Goal: Task Accomplishment & Management: Manage account settings

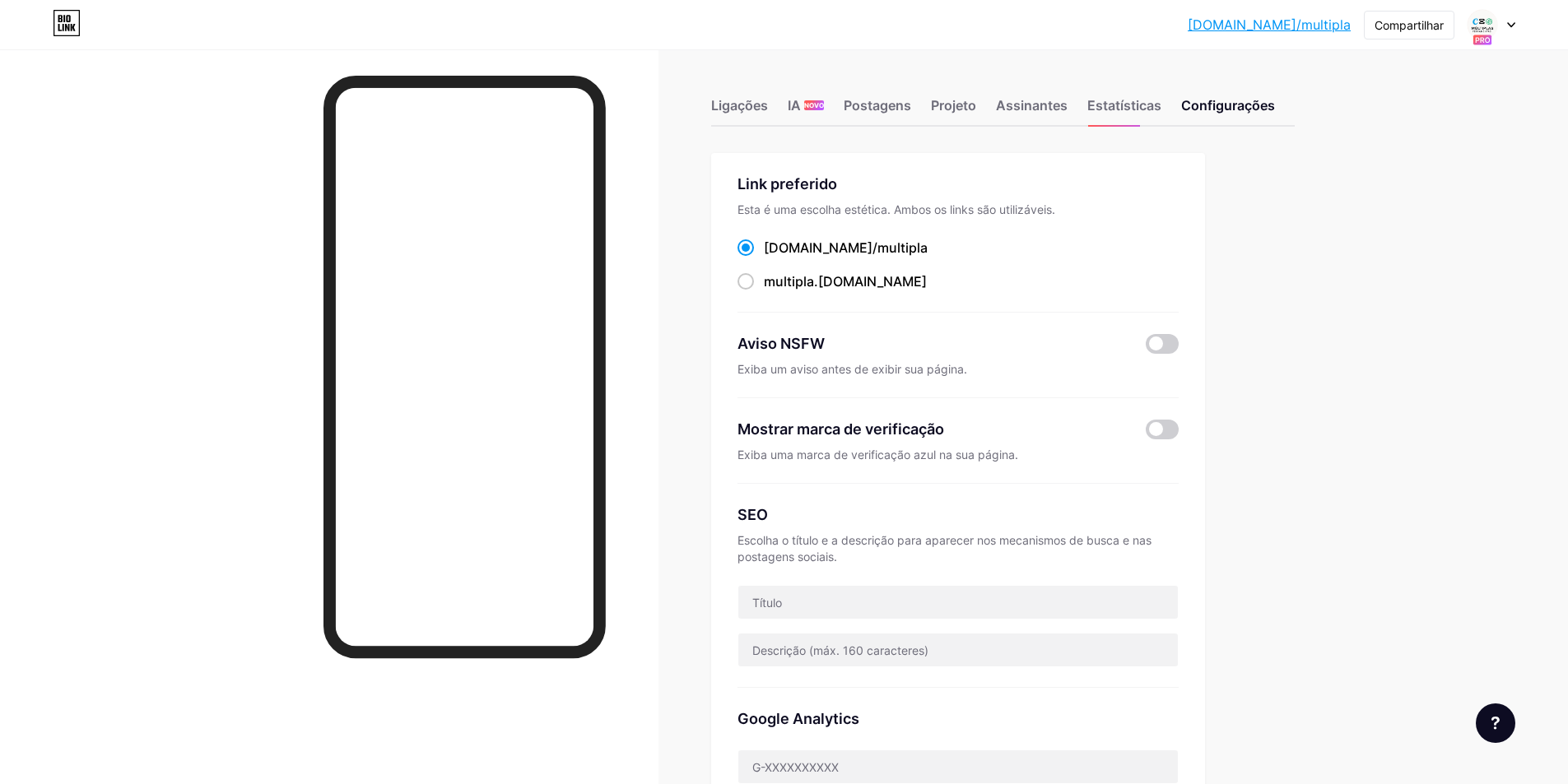
click at [1334, 218] on div "Ligações IA NOVO Postagens Projeto Assinantes Estatísticas Configurações Link p…" at bounding box center [681, 726] width 1364 height 1353
click at [1508, 29] on div at bounding box center [1491, 25] width 48 height 30
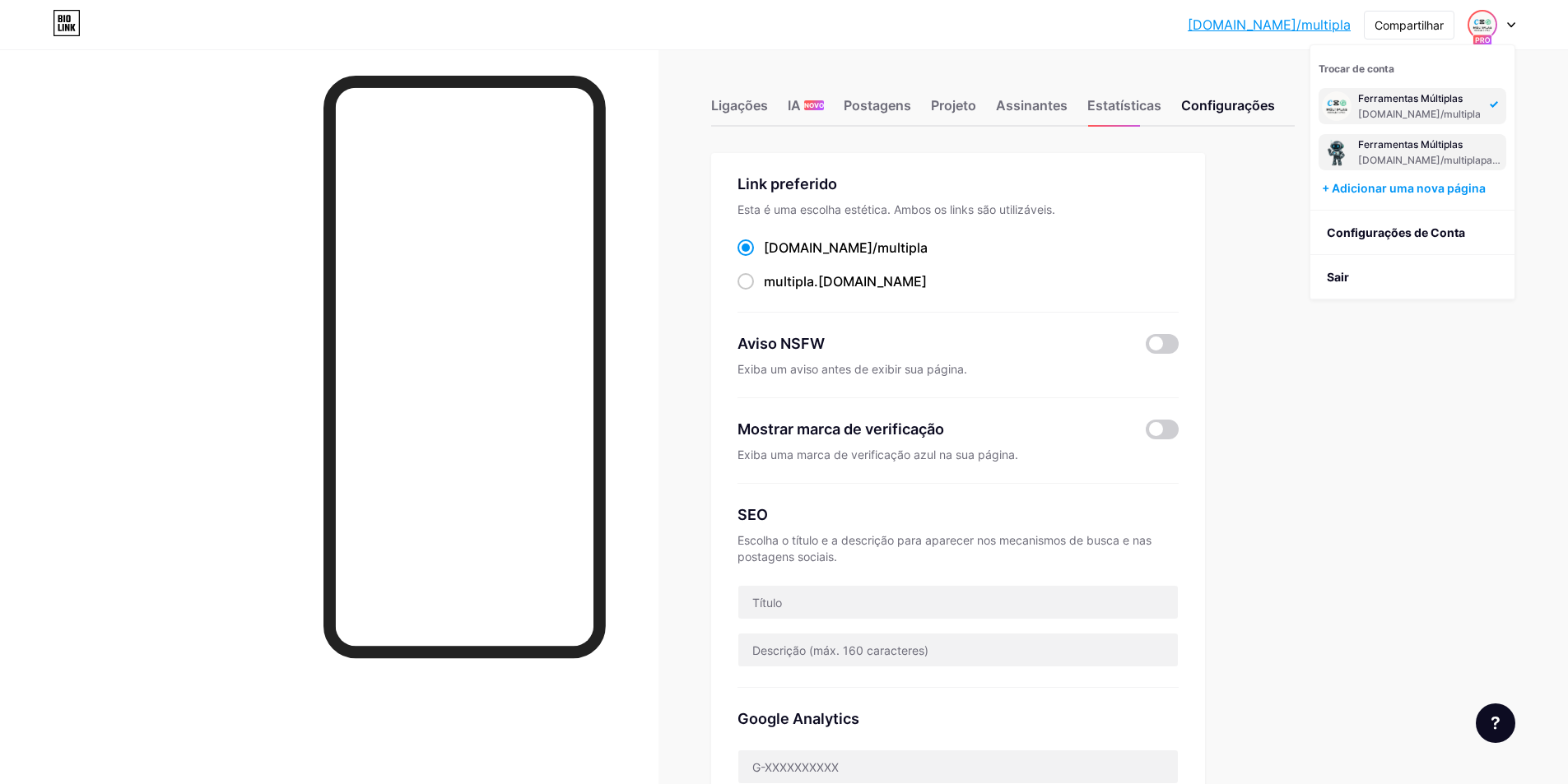
click at [1382, 158] on font "[DOMAIN_NAME]/multiplapagamento" at bounding box center [1446, 160] width 175 height 12
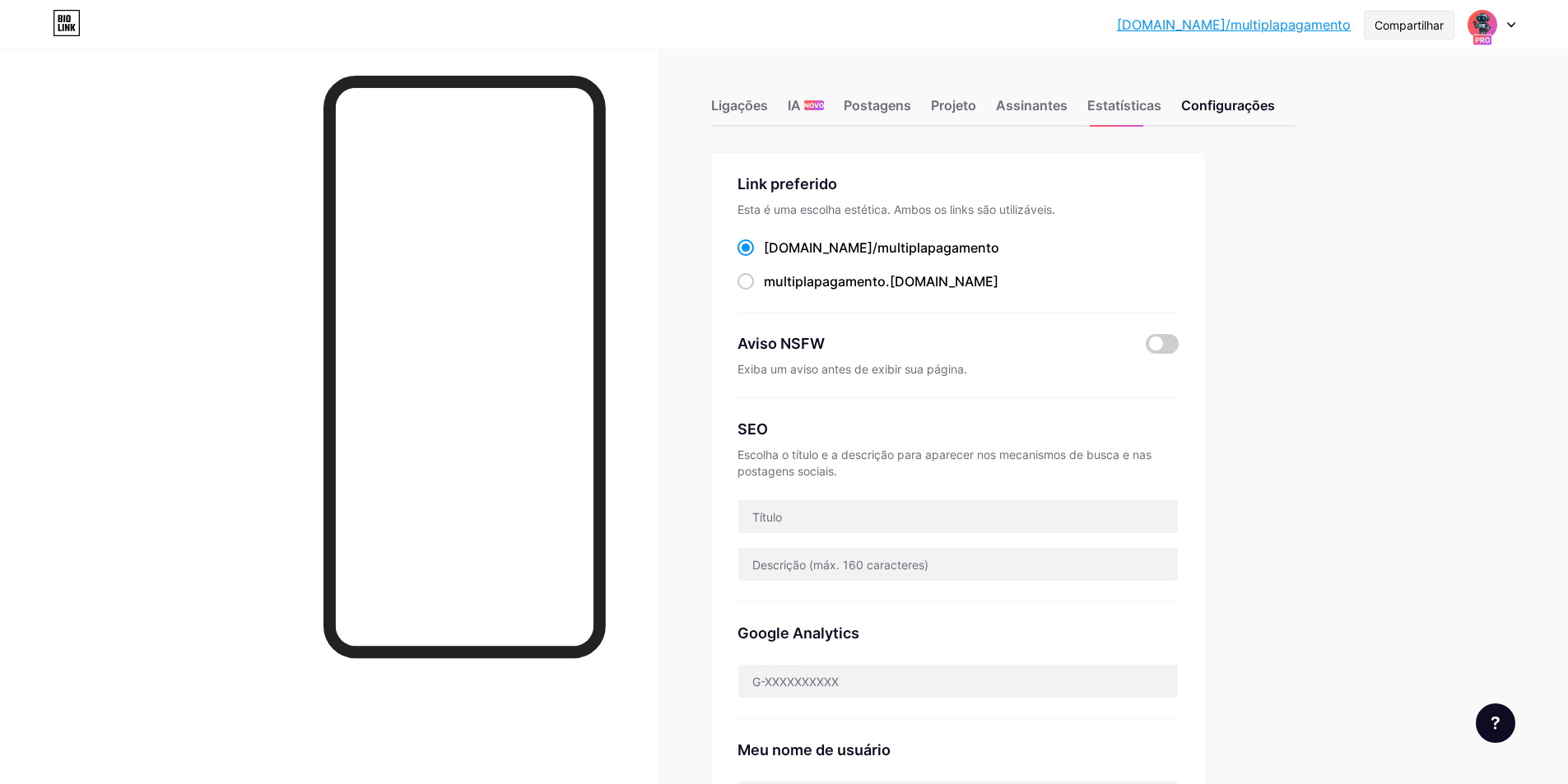
click at [1422, 18] on font "Compartilhar" at bounding box center [1409, 26] width 70 height 14
click at [1321, 92] on font "Copiar link" at bounding box center [1295, 84] width 70 height 16
click at [749, 283] on span at bounding box center [746, 281] width 17 height 17
click at [764, 291] on input "multiplapagamento .bio.link" at bounding box center [769, 297] width 11 height 11
radio input "true"
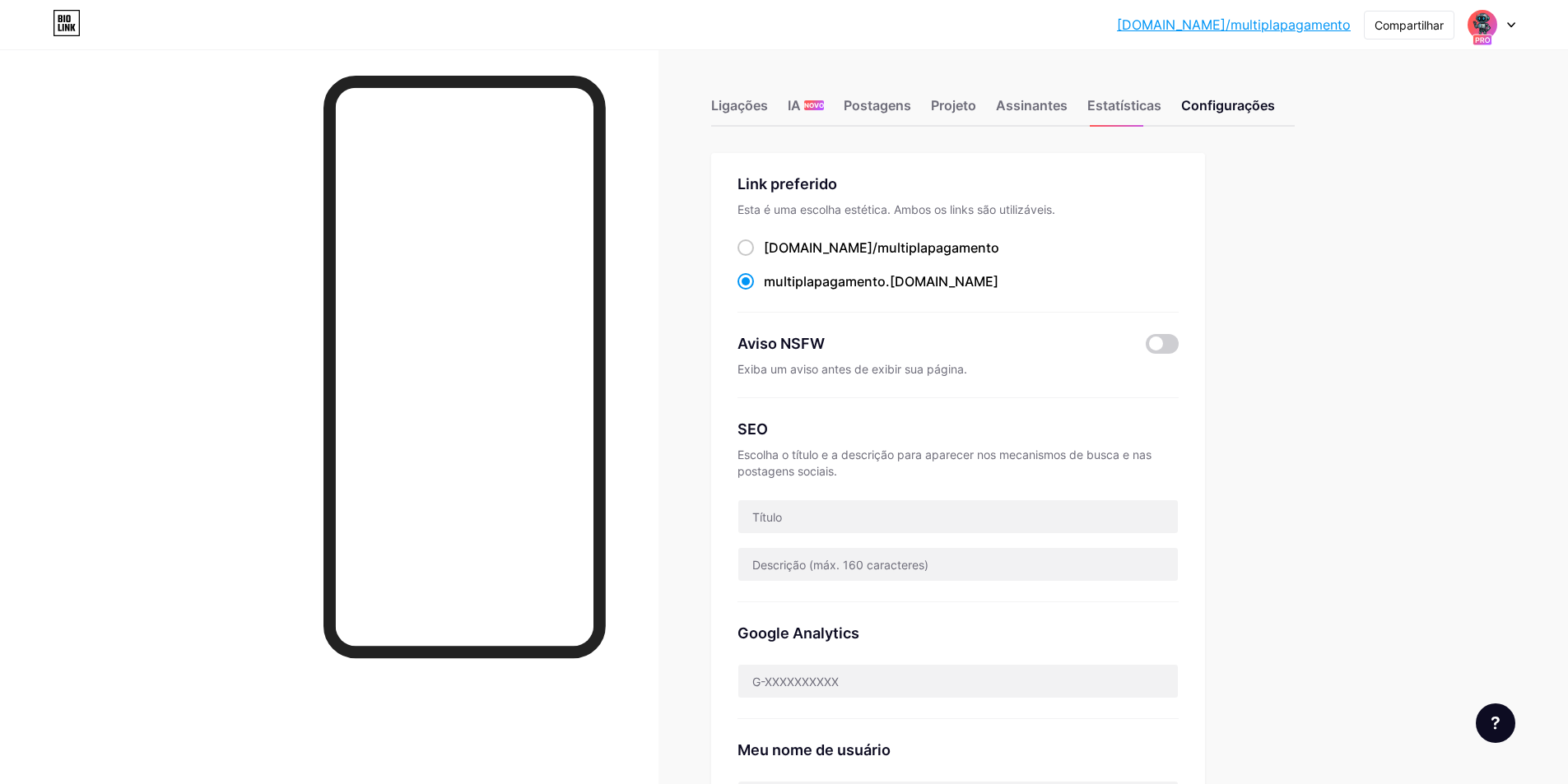
click at [1128, 248] on div "bio.link/ multiplapagamento" at bounding box center [958, 247] width 441 height 20
click at [766, 111] on font "Ligações" at bounding box center [740, 105] width 57 height 17
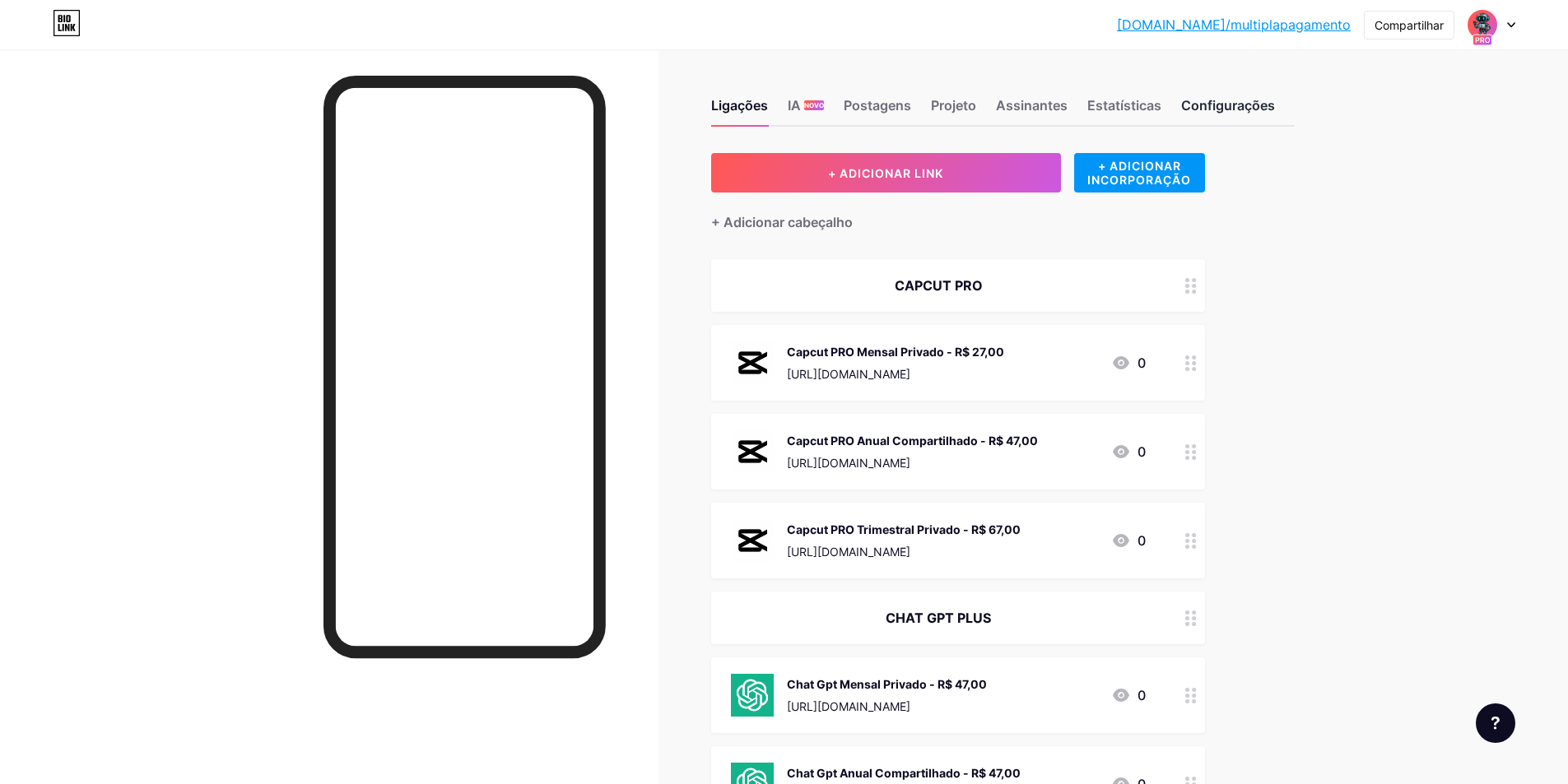
click at [1204, 111] on font "Configurações" at bounding box center [1228, 105] width 94 height 17
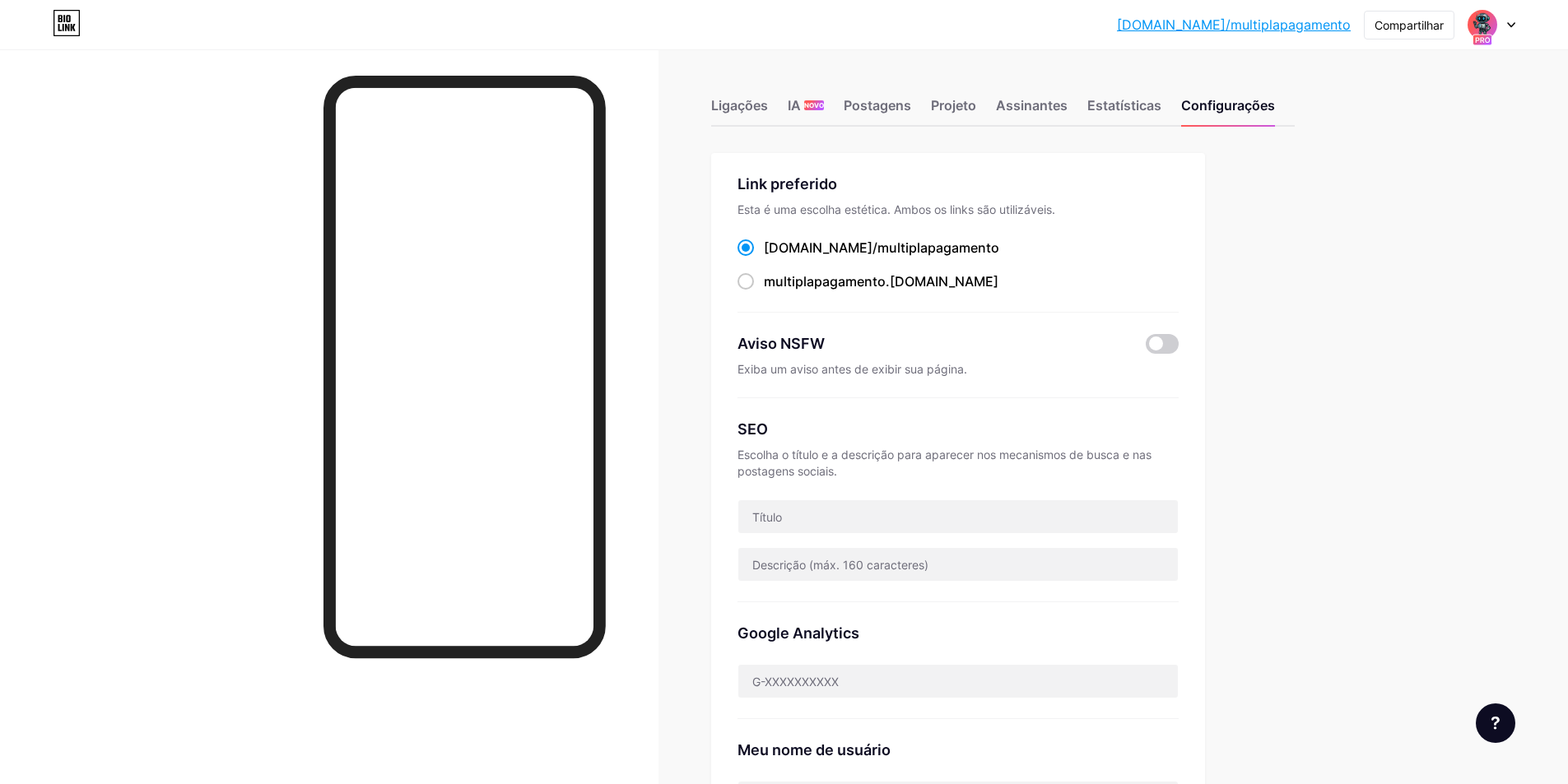
drag, startPoint x: 753, startPoint y: 282, endPoint x: 951, endPoint y: 309, distance: 199.8
click at [754, 282] on span at bounding box center [746, 281] width 17 height 17
click at [764, 291] on input "multiplapagamento .bio.link" at bounding box center [769, 297] width 11 height 11
radio input "true"
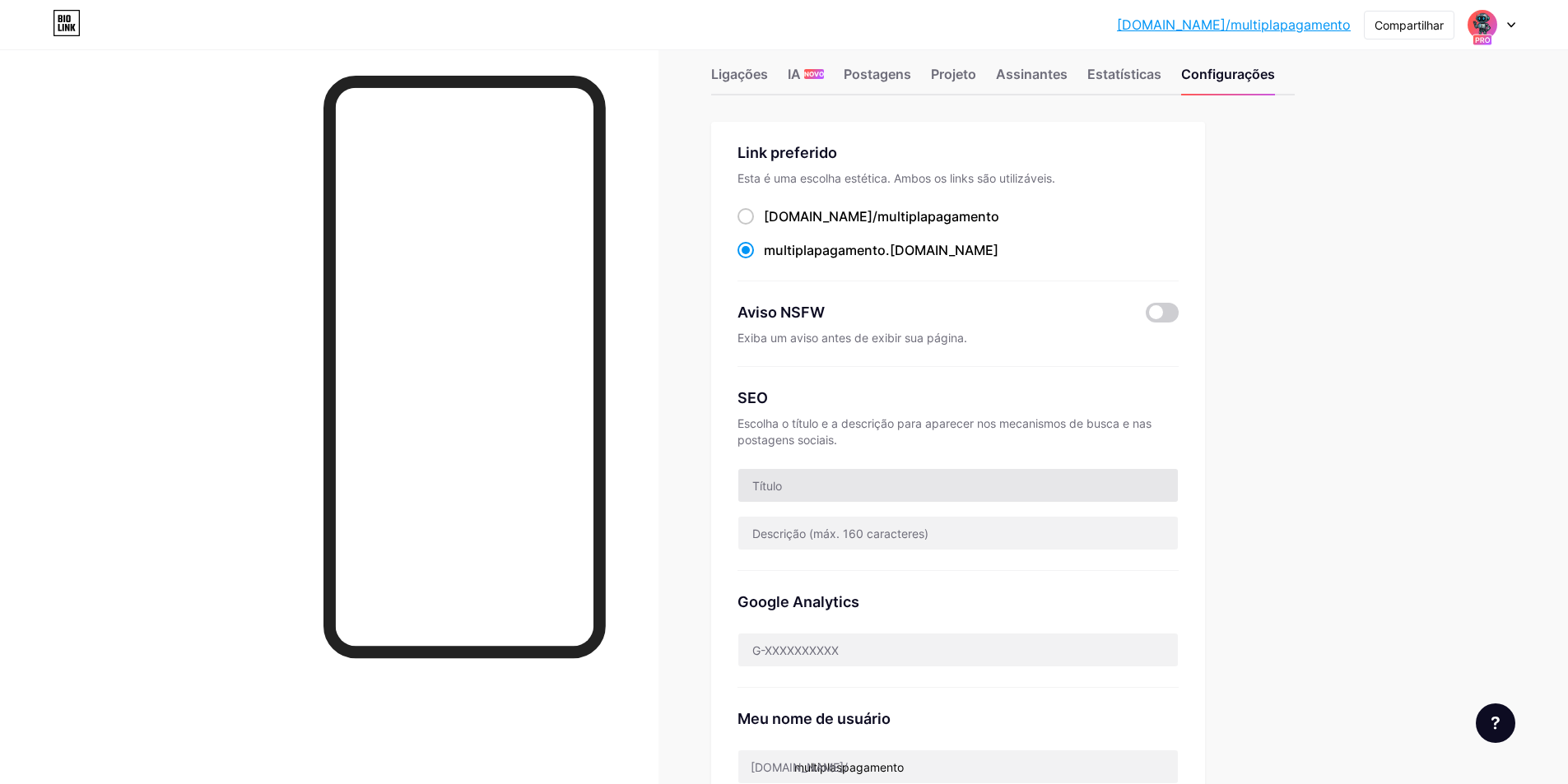
scroll to position [196, 0]
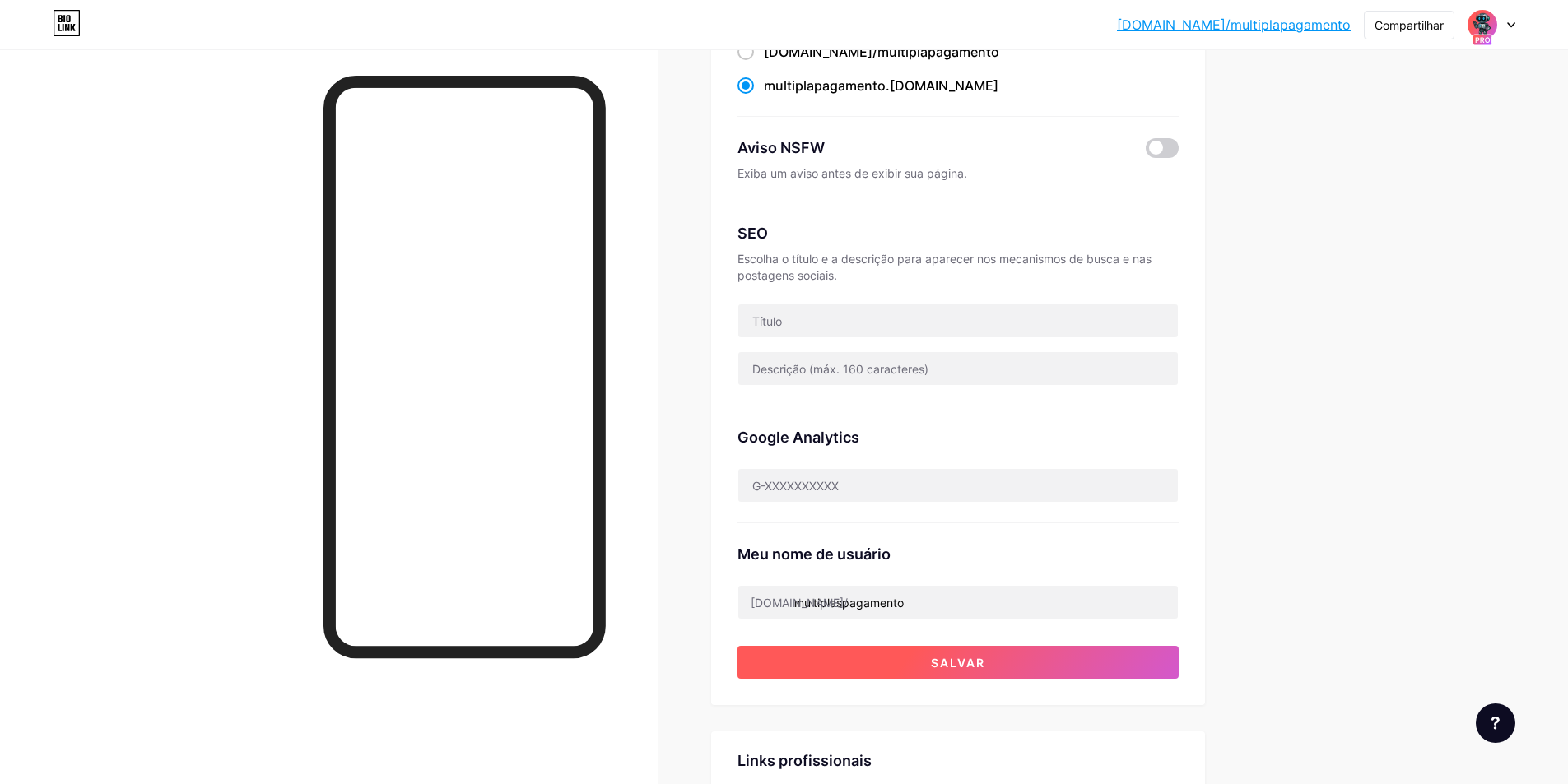
click at [981, 662] on font "Salvar" at bounding box center [958, 663] width 55 height 14
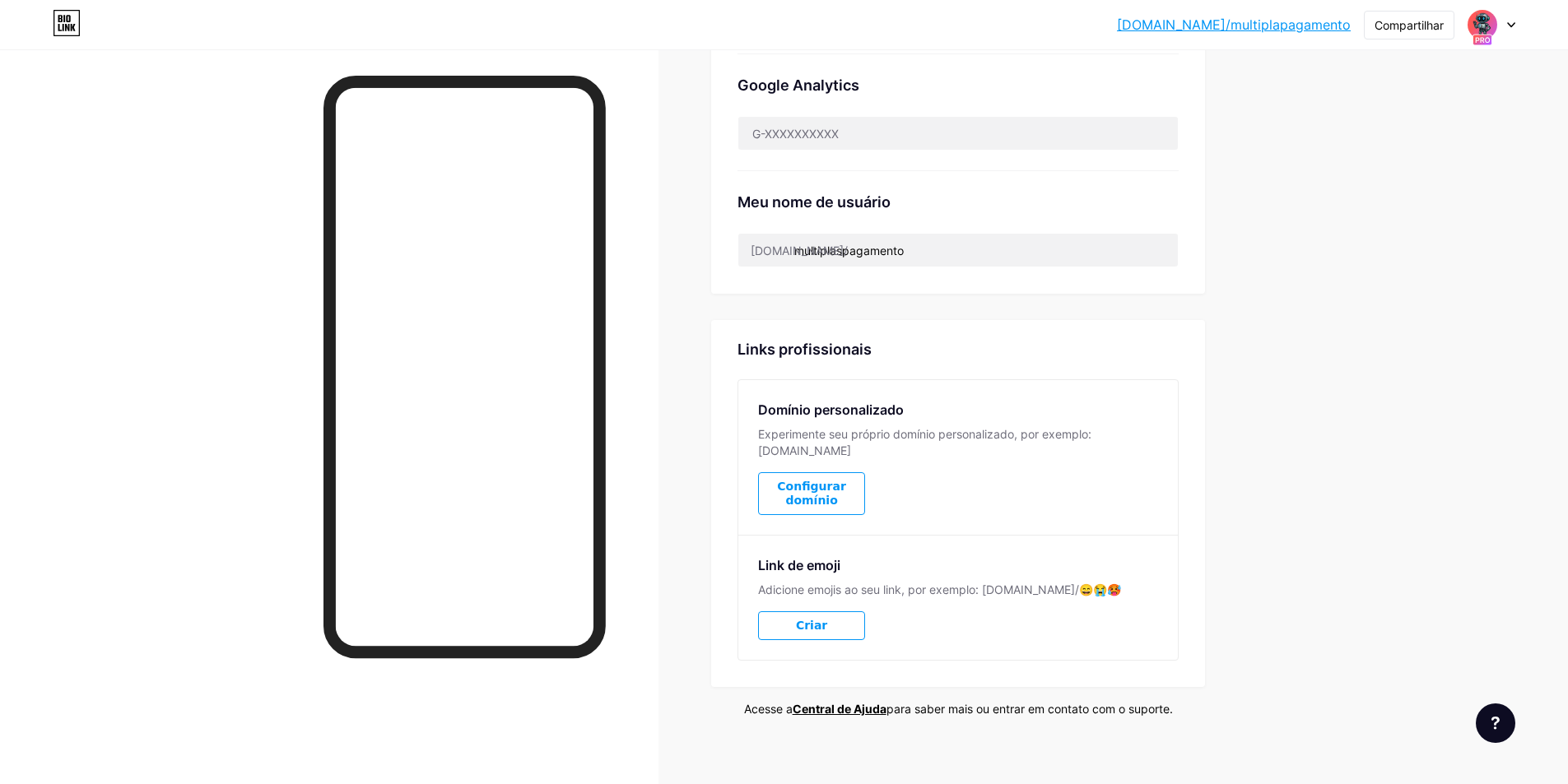
scroll to position [0, 0]
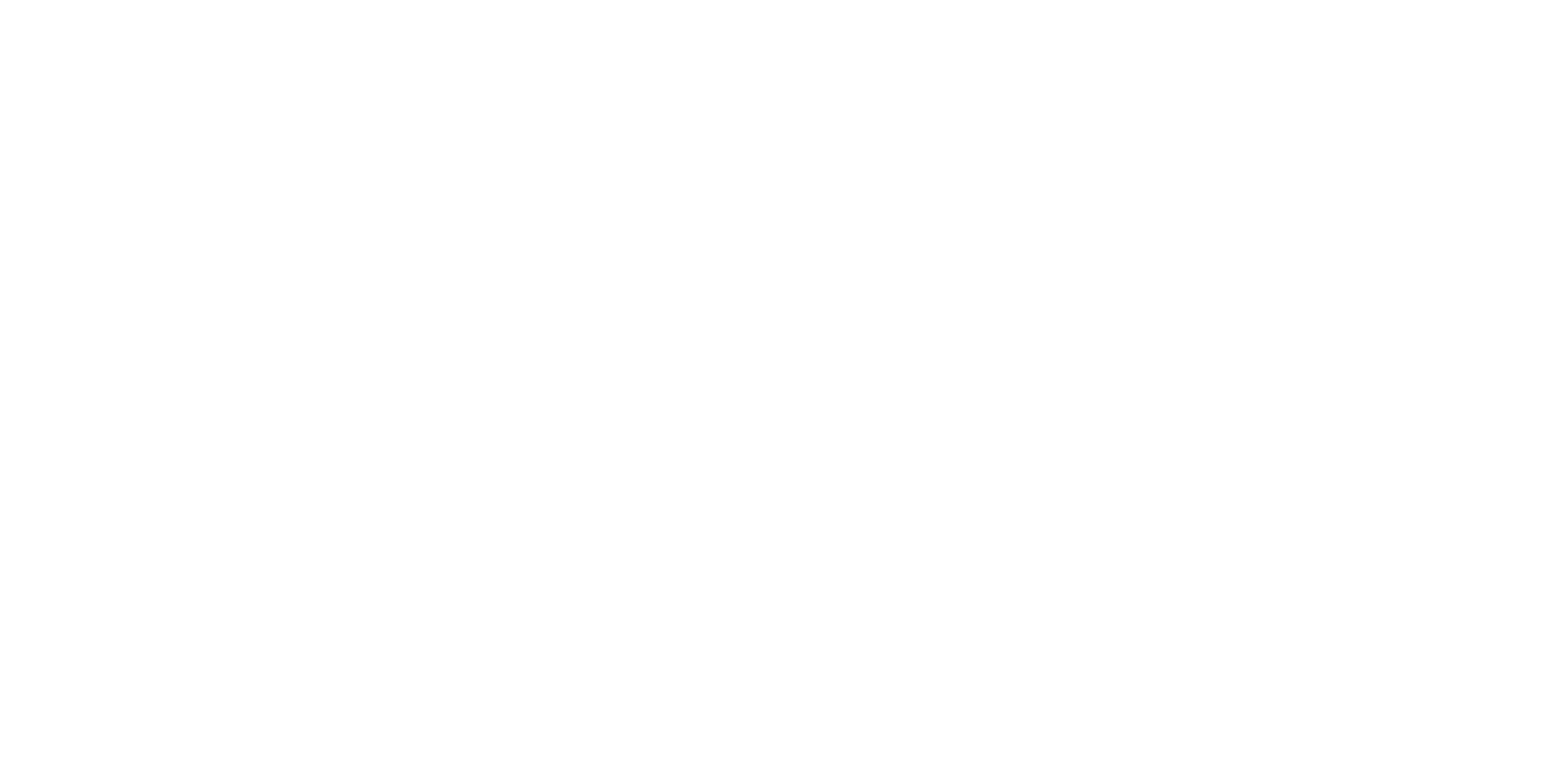
click at [1428, 0] on html "Texto original Avalie a tradução O feedback vai ser usado para ajudar a melhora…" at bounding box center [784, 0] width 1568 height 0
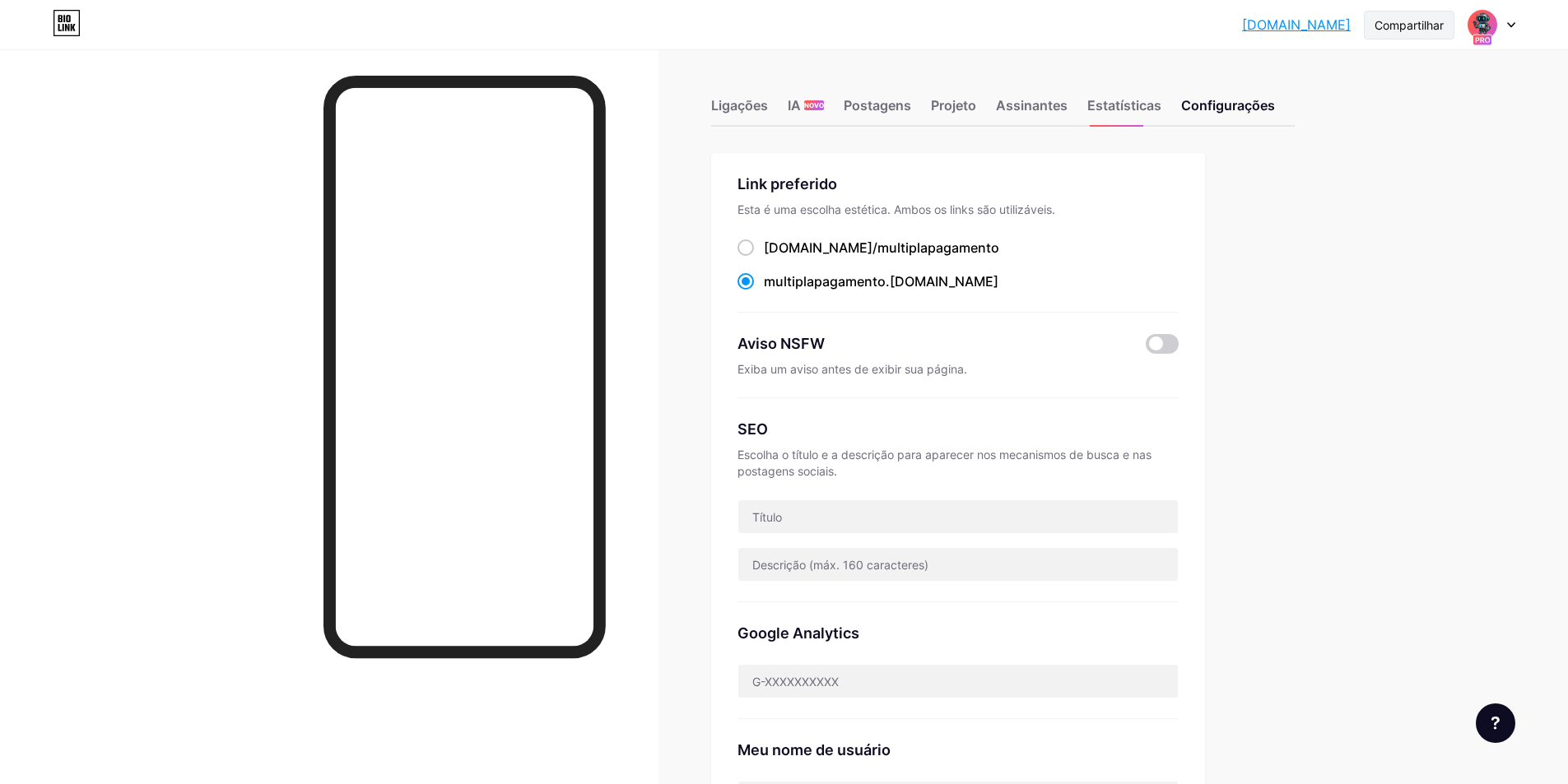
click at [1391, 32] on font "Compartilhar" at bounding box center [1409, 26] width 70 height 14
click at [1337, 84] on div "Copiar link" at bounding box center [1330, 84] width 246 height 40
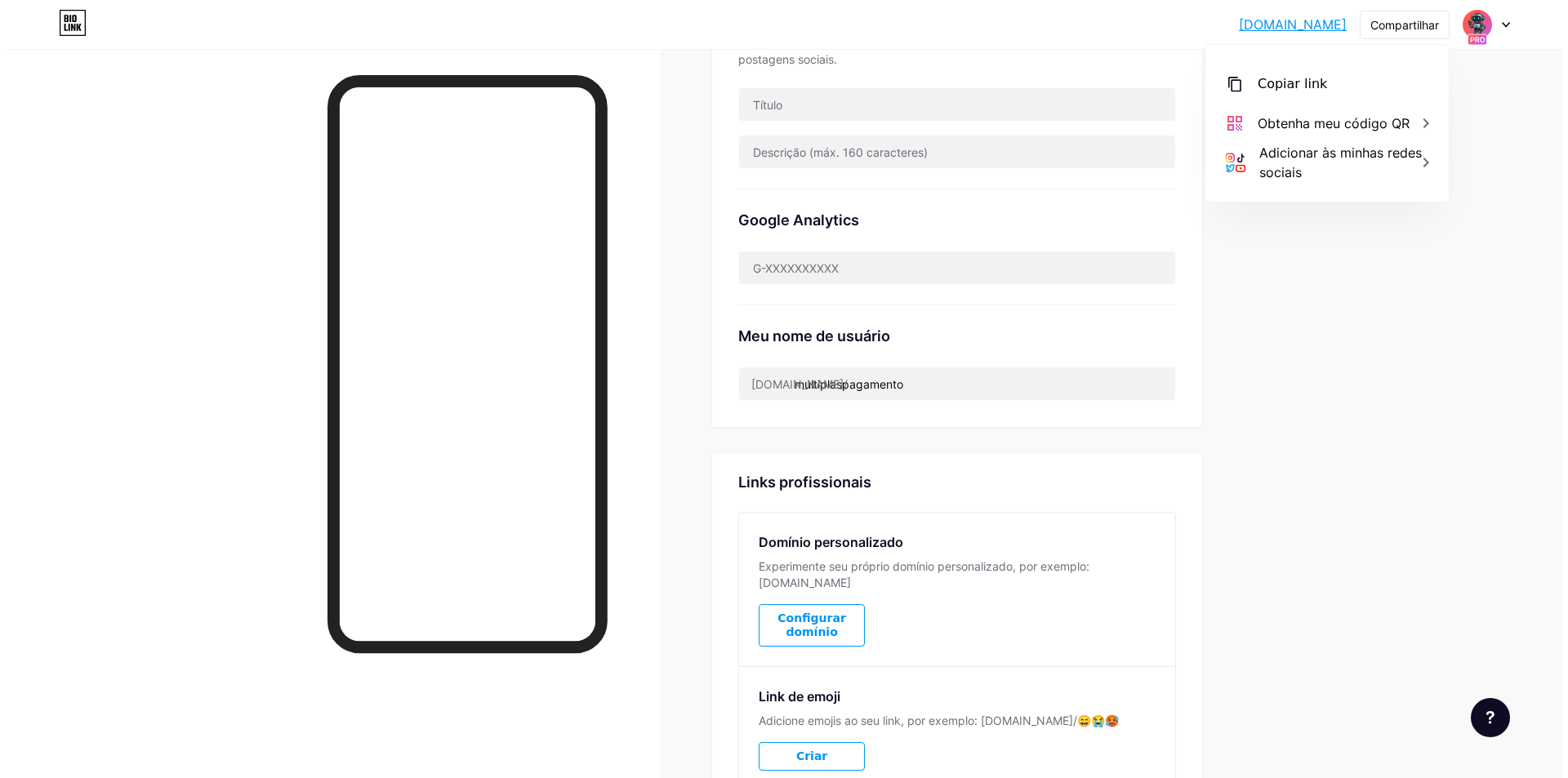
scroll to position [544, 0]
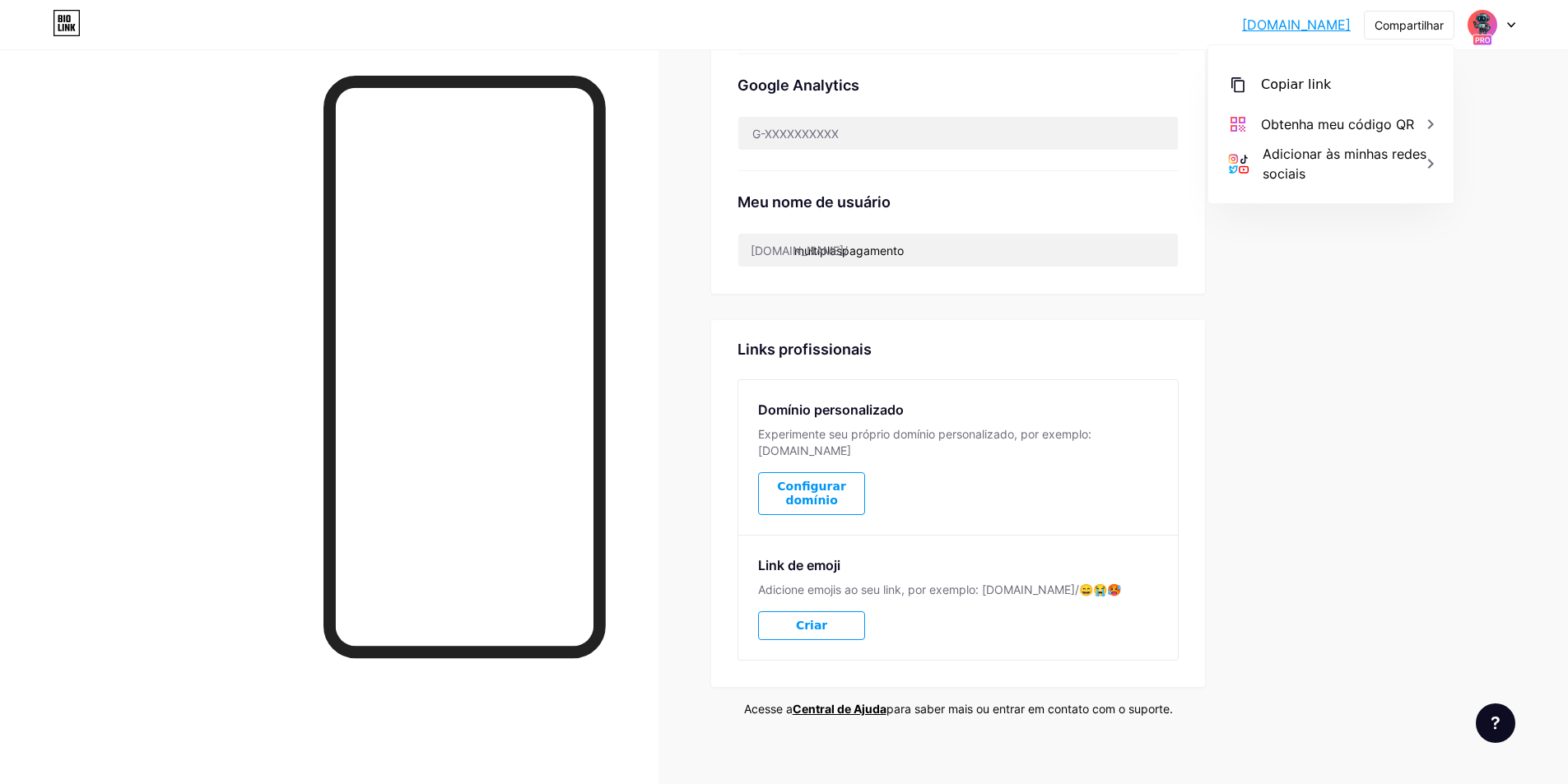
click at [814, 619] on font "Criar" at bounding box center [812, 625] width 32 height 13
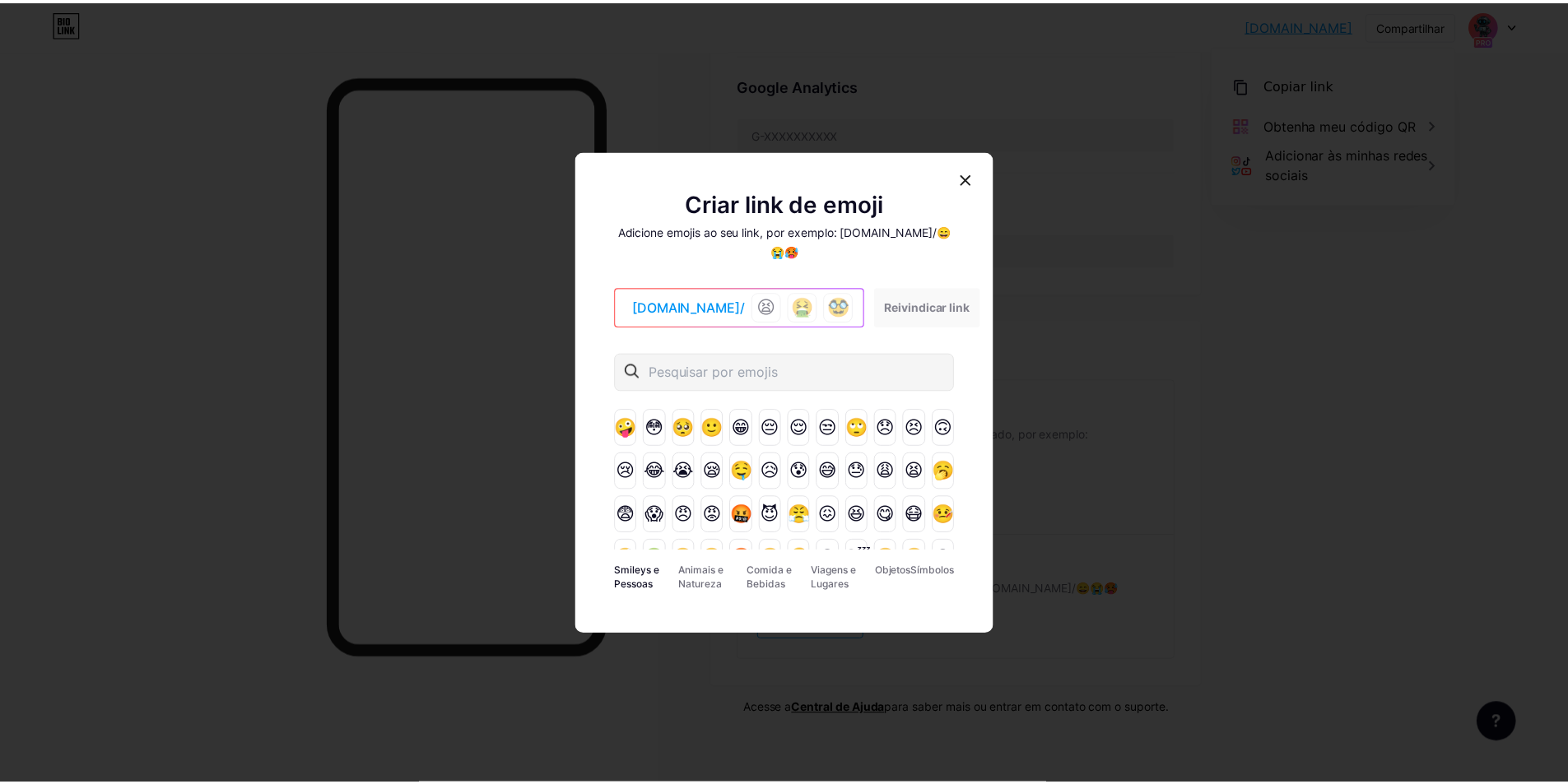
scroll to position [0, 0]
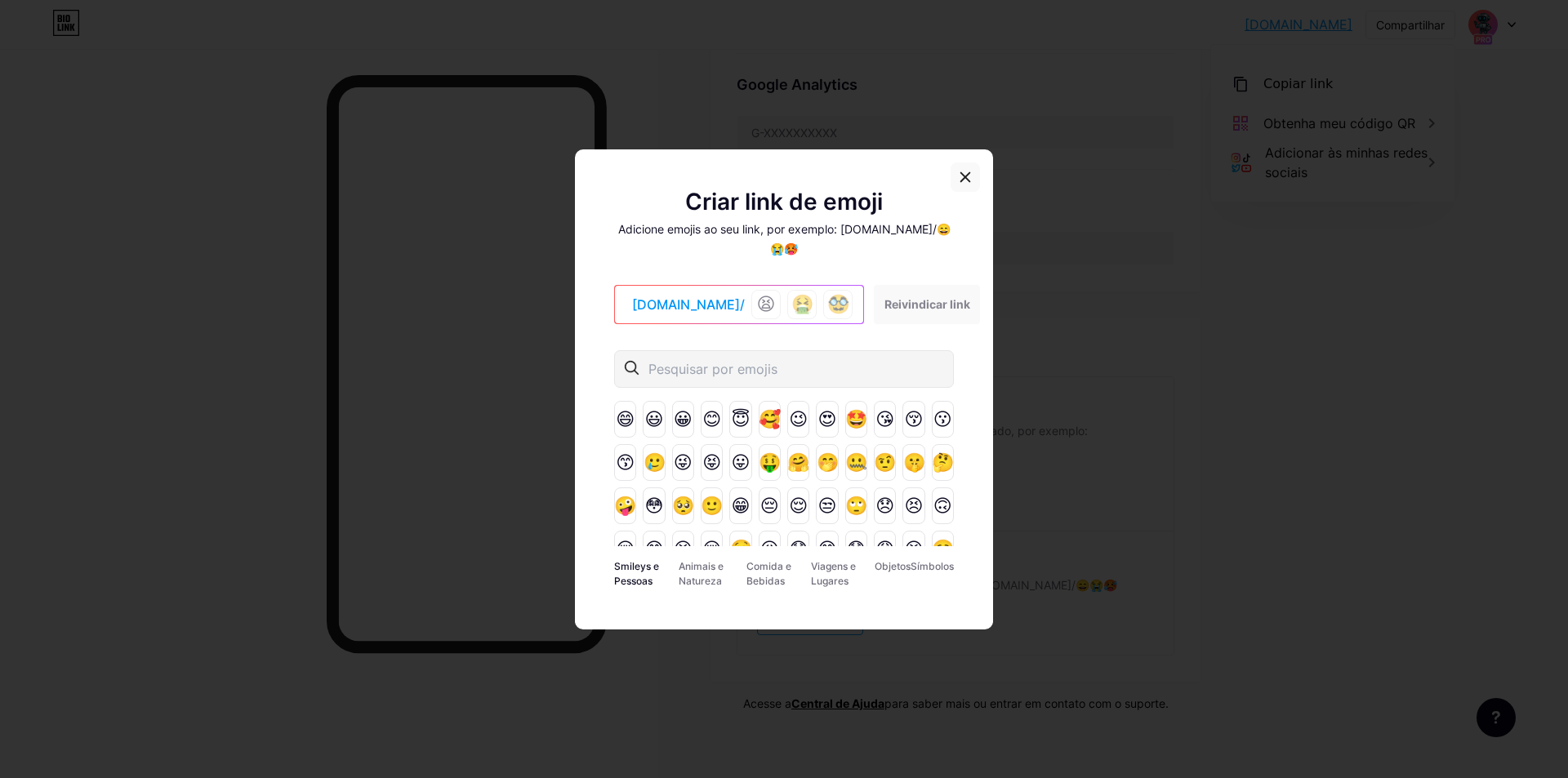
click at [978, 180] on div at bounding box center [965, 177] width 30 height 30
